Goal: Find specific page/section: Find specific page/section

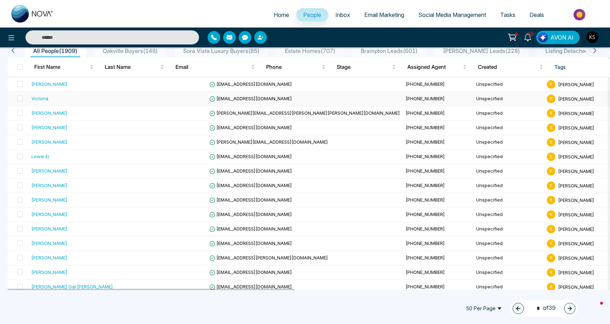
scroll to position [68, 0]
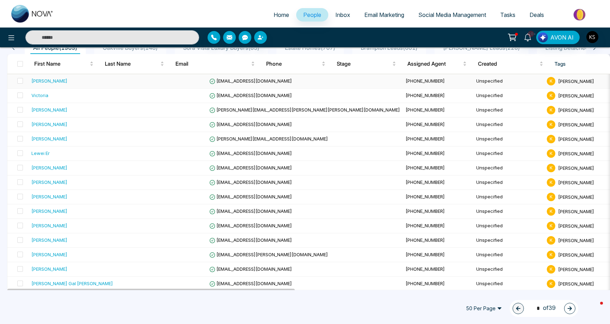
click at [57, 83] on div "[PERSON_NAME]" at bounding box center [49, 80] width 36 height 7
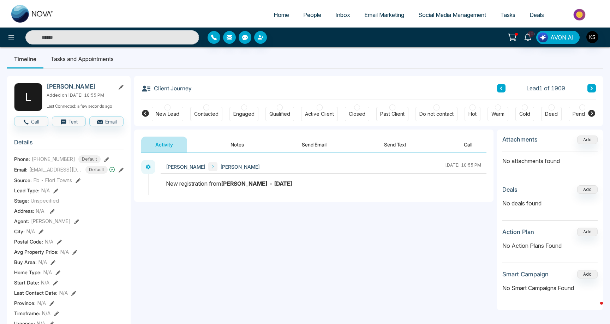
click at [282, 16] on span "Home" at bounding box center [281, 14] width 16 height 7
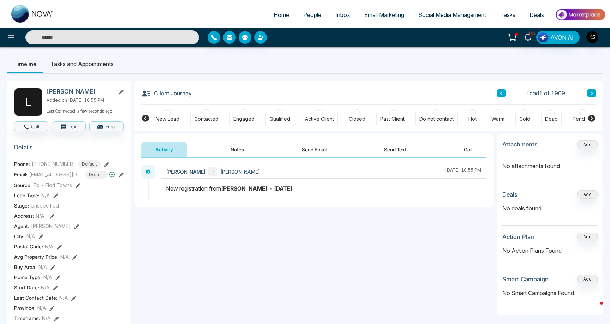
select select "*"
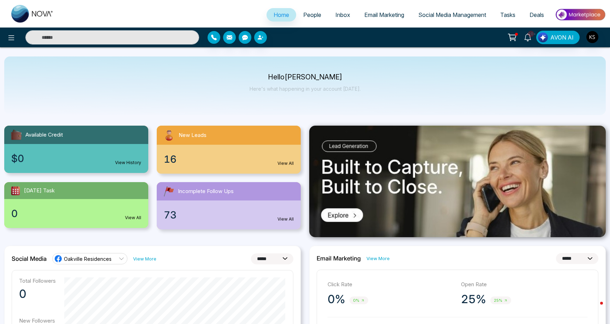
click at [303, 12] on span "People" at bounding box center [312, 14] width 18 height 7
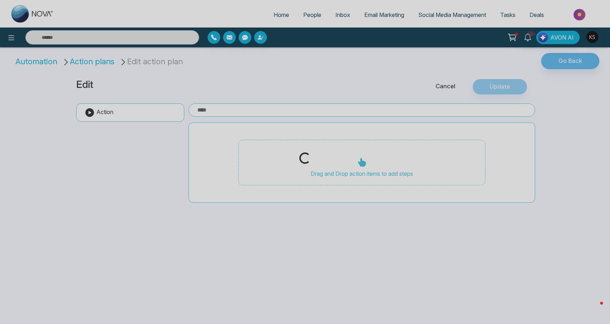
type input "**********"
